Goal: Task Accomplishment & Management: Use online tool/utility

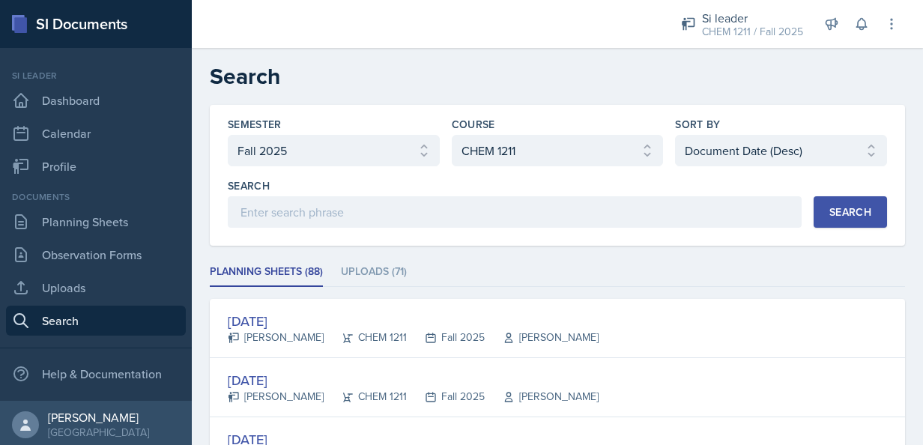
select select "2bed604d-1099-4043-b1bc-2365e8740244"
select select "3d8cb279-65cd-49af-8cf0-21e75e9e675e"
select select "3"
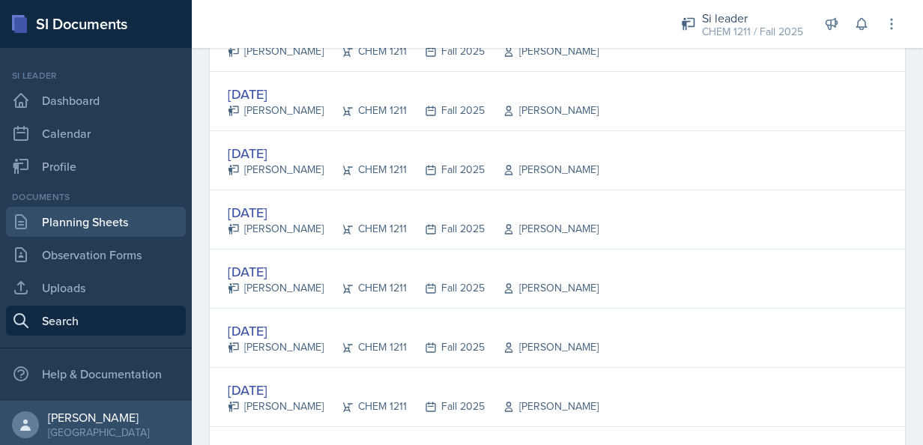
click at [88, 226] on link "Planning Sheets" at bounding box center [96, 222] width 180 height 30
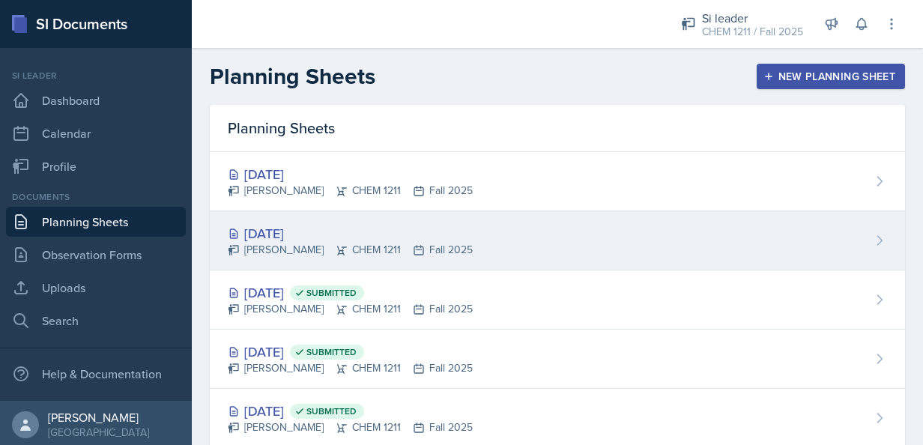
click at [510, 256] on div "[DATE] [PERSON_NAME] CHEM 1211 Fall 2025" at bounding box center [557, 240] width 695 height 59
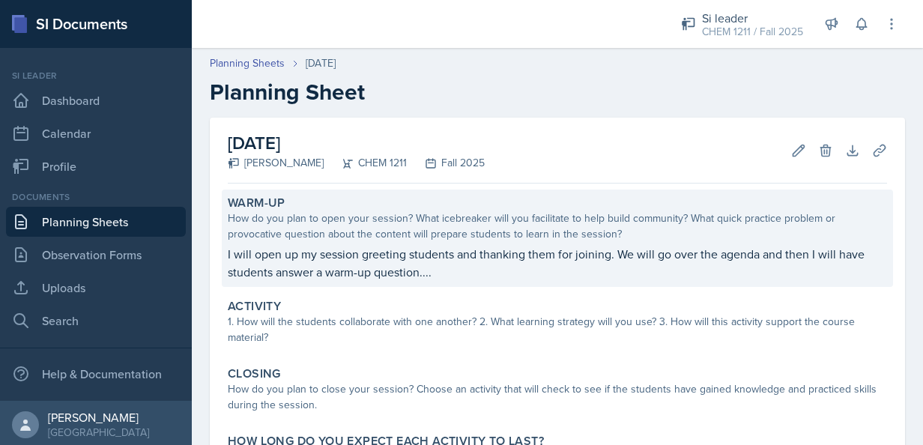
click at [450, 273] on p "I will open up my session greeting students and thanking them for joining. We w…" at bounding box center [557, 263] width 659 height 36
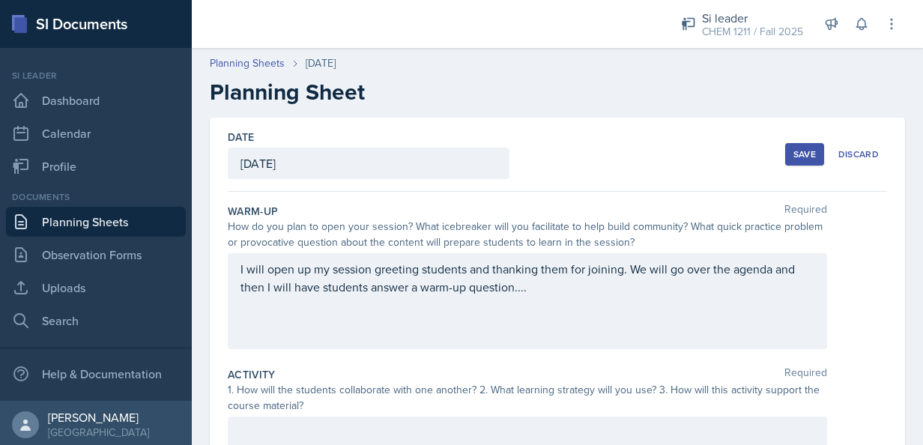
click at [545, 283] on div "I will open up my session greeting students and thanking them for joining. We w…" at bounding box center [527, 301] width 599 height 96
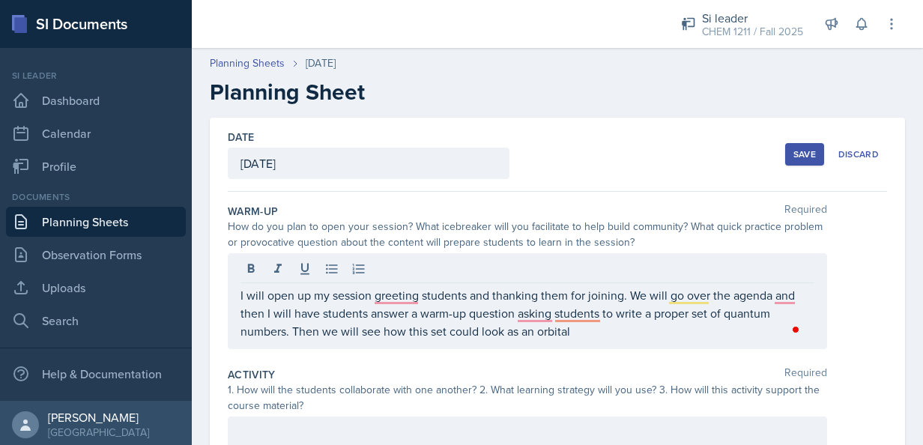
drag, startPoint x: 626, startPoint y: 345, endPoint x: 339, endPoint y: 325, distance: 286.9
click at [339, 325] on div "I will open up my session greeting students and thanking them for joining. We w…" at bounding box center [527, 301] width 599 height 96
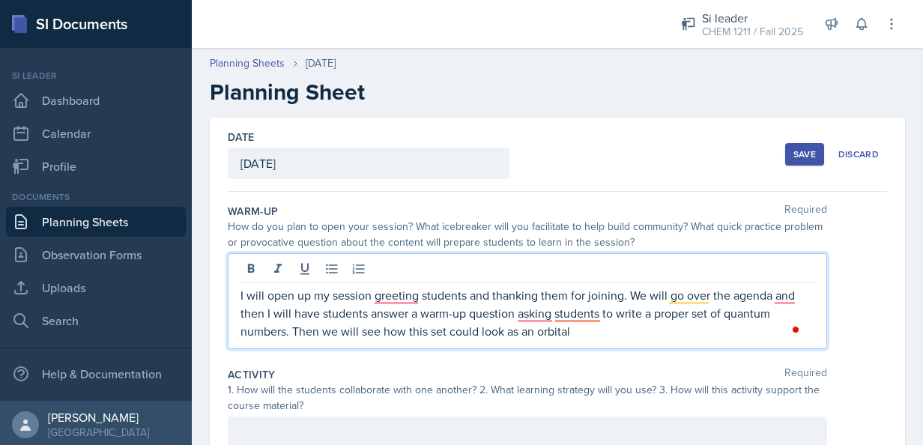
drag, startPoint x: 291, startPoint y: 331, endPoint x: 590, endPoint y: 340, distance: 299.8
click at [590, 340] on div "I will open up my session greeting students and thanking them for joining. We w…" at bounding box center [527, 301] width 599 height 96
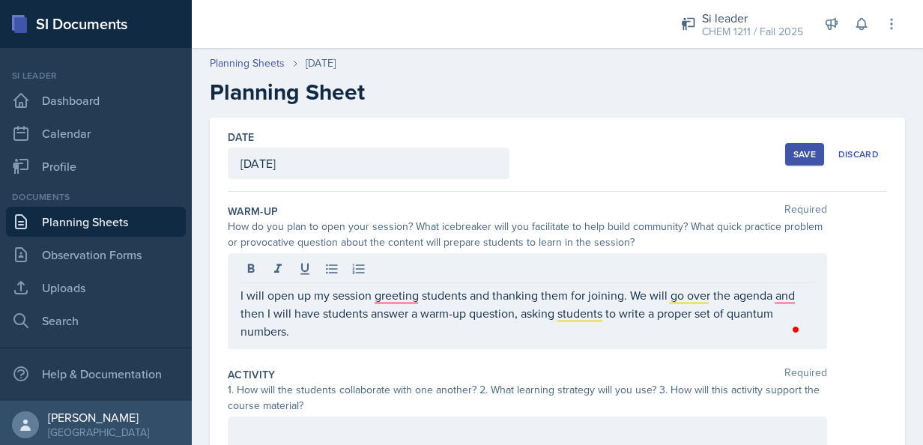
click at [605, 357] on div "Warm-Up Required How do you plan to open your session? What icebreaker will you…" at bounding box center [557, 279] width 659 height 163
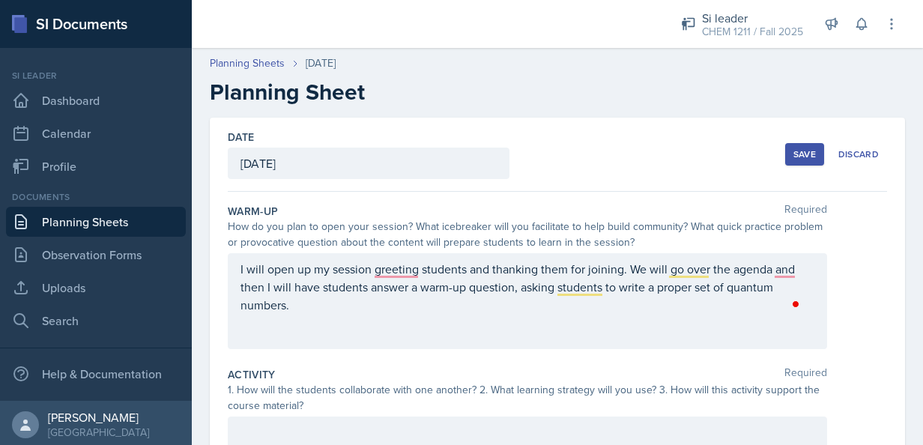
click at [806, 262] on div "I will open up my session greeting students and thanking them for joining. We w…" at bounding box center [527, 301] width 599 height 96
